Goal: Book appointment/travel/reservation

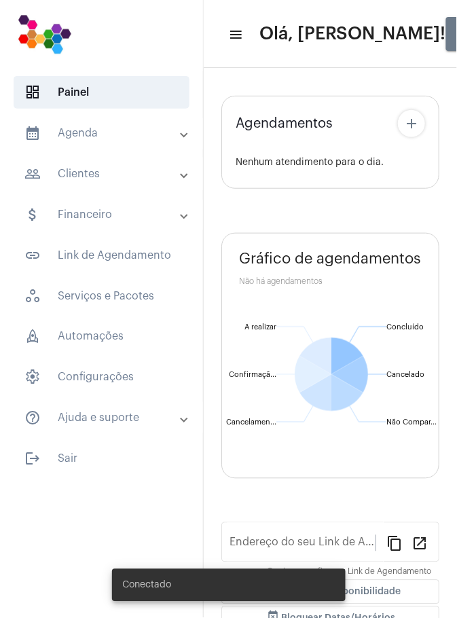
type input "[URL][DOMAIN_NAME]"
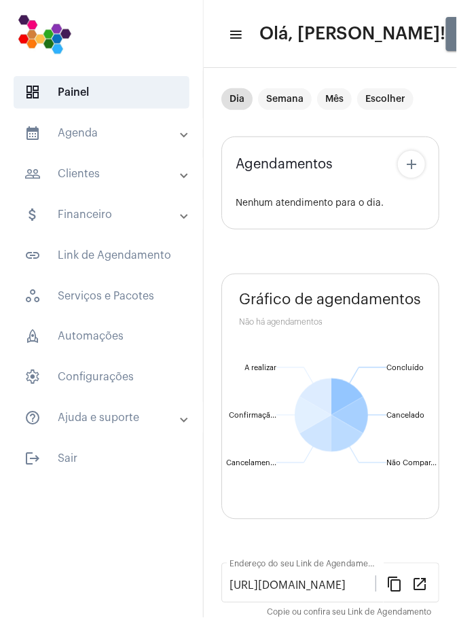
click at [96, 130] on mat-panel-title "calendar_month_outlined Agenda" at bounding box center [102, 133] width 157 height 16
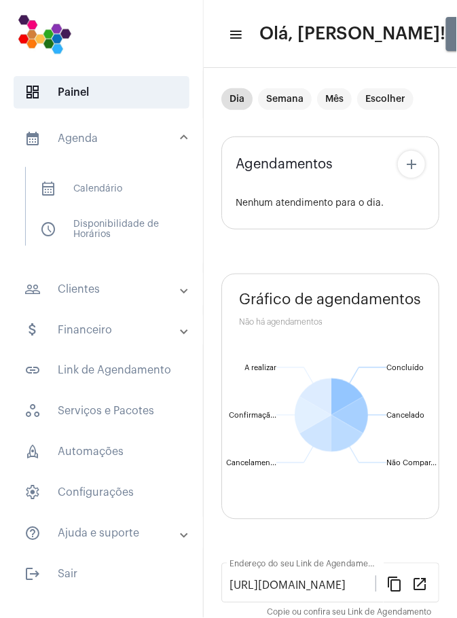
click at [105, 188] on span "calendar_month_outlined Calendário" at bounding box center [100, 189] width 143 height 33
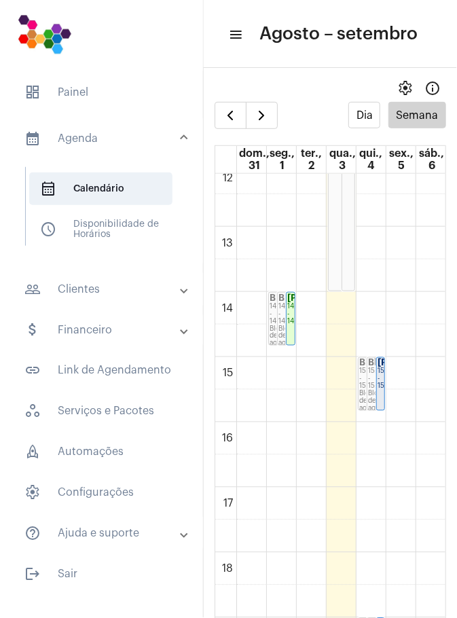
scroll to position [795, 0]
click at [386, 380] on td at bounding box center [341, 373] width 210 height 33
click at [383, 373] on link "[PERSON_NAME]... 15:00 - 15:50" at bounding box center [380, 384] width 9 height 54
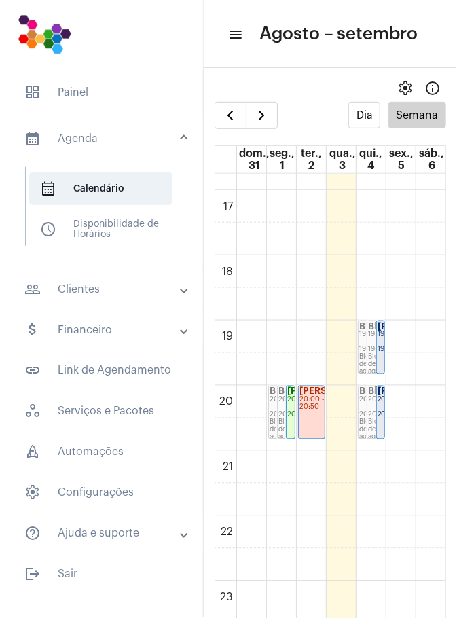
scroll to position [1093, 0]
